Goal: Information Seeking & Learning: Learn about a topic

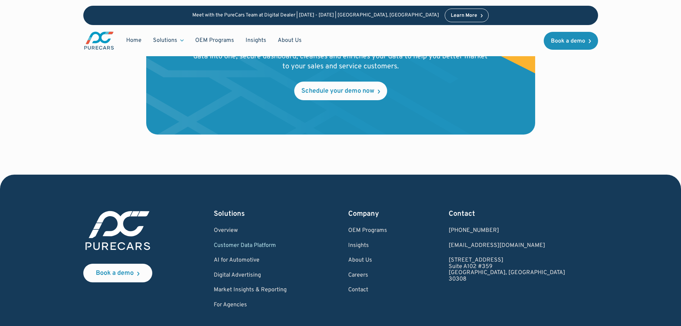
scroll to position [2464, 0]
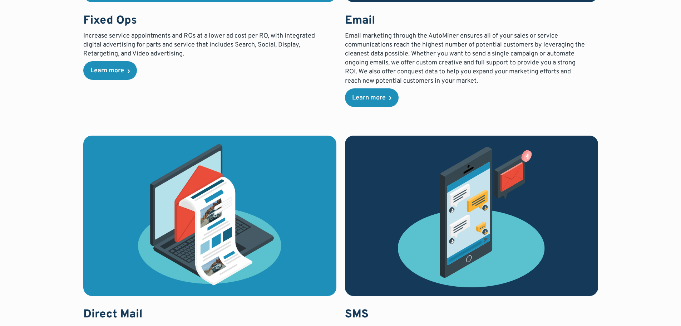
scroll to position [1573, 0]
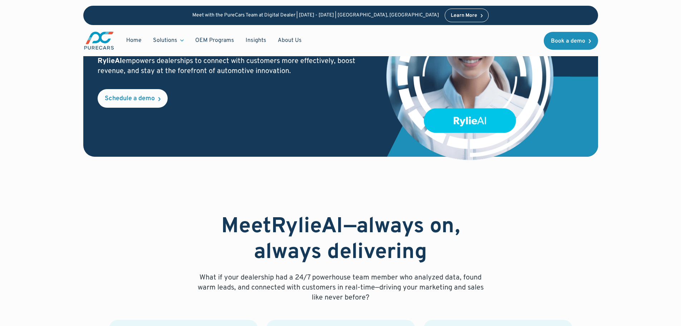
scroll to position [286, 0]
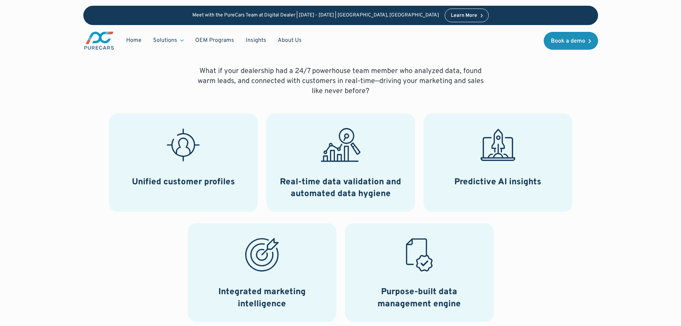
click at [630, 164] on div "Meet RylieAI —always on, always delivering What if your dealership had a 24/7 p…" at bounding box center [340, 185] width 613 height 354
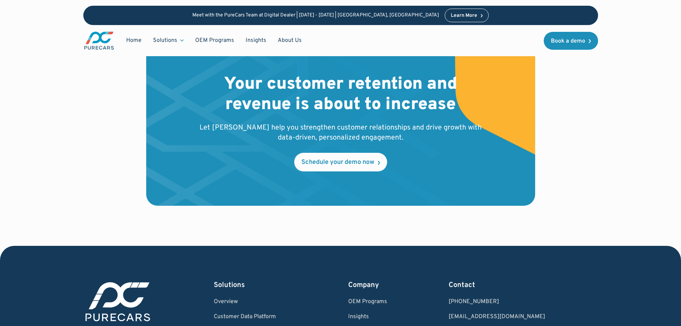
scroll to position [1677, 0]
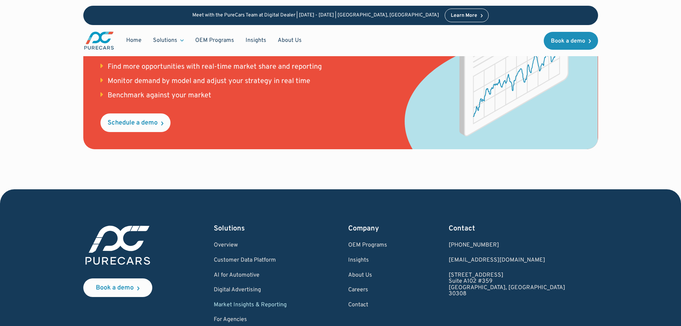
scroll to position [1024, 0]
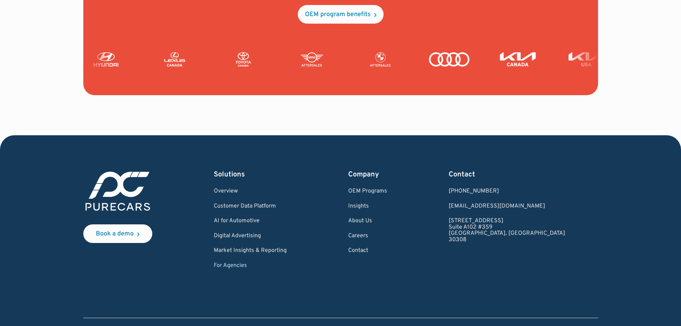
scroll to position [1760, 0]
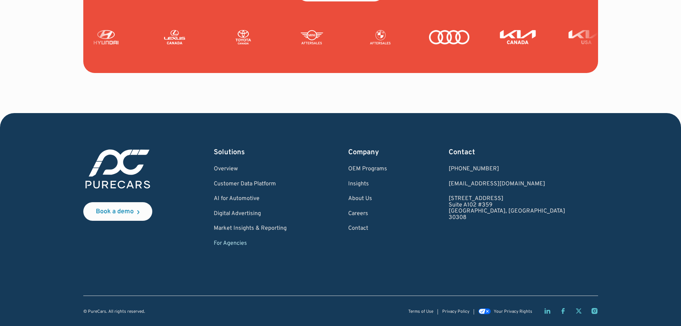
click at [315, 186] on div "Book a demo Solutions Overview Customer Data Platform AI for Automotive Digital…" at bounding box center [340, 196] width 515 height 99
